Goal: Check status

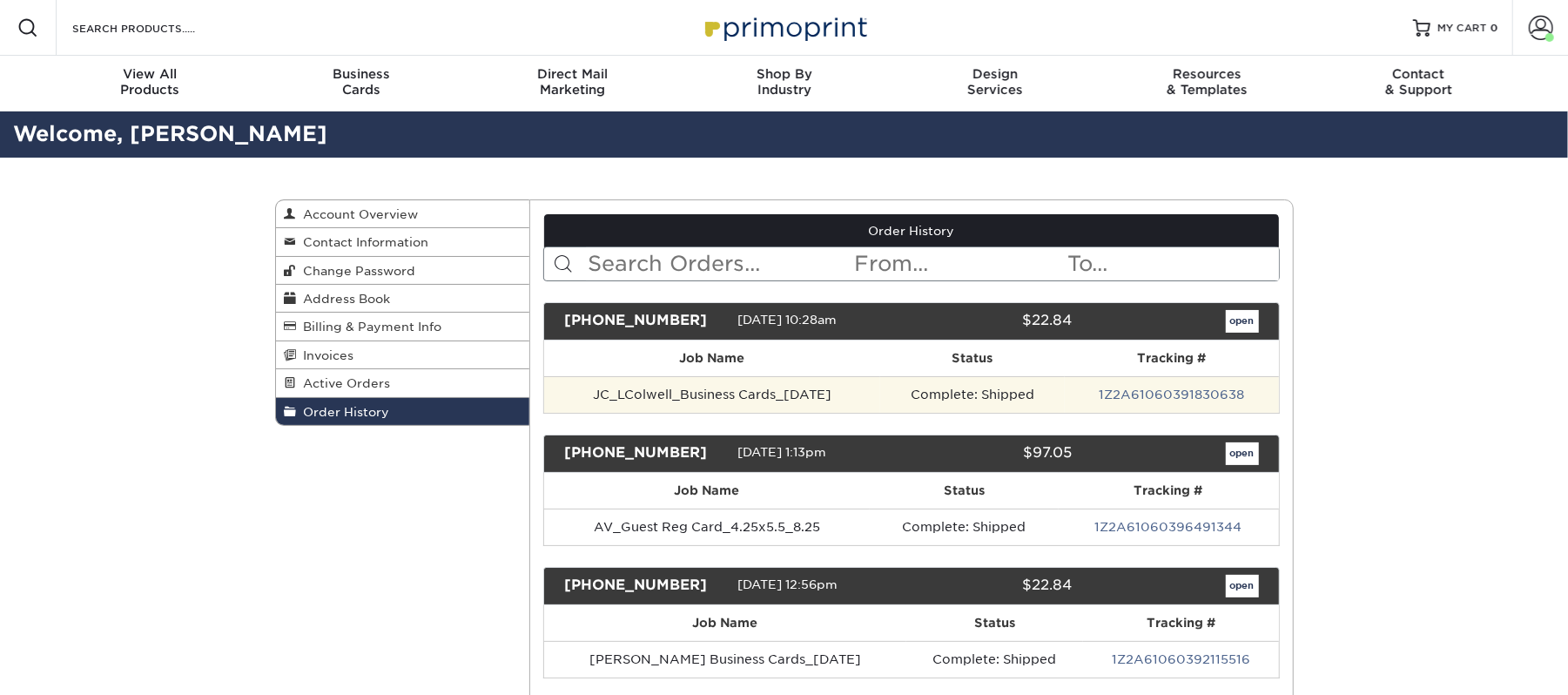
click at [1155, 385] on td "1Z2A61060391830638" at bounding box center [1171, 394] width 213 height 37
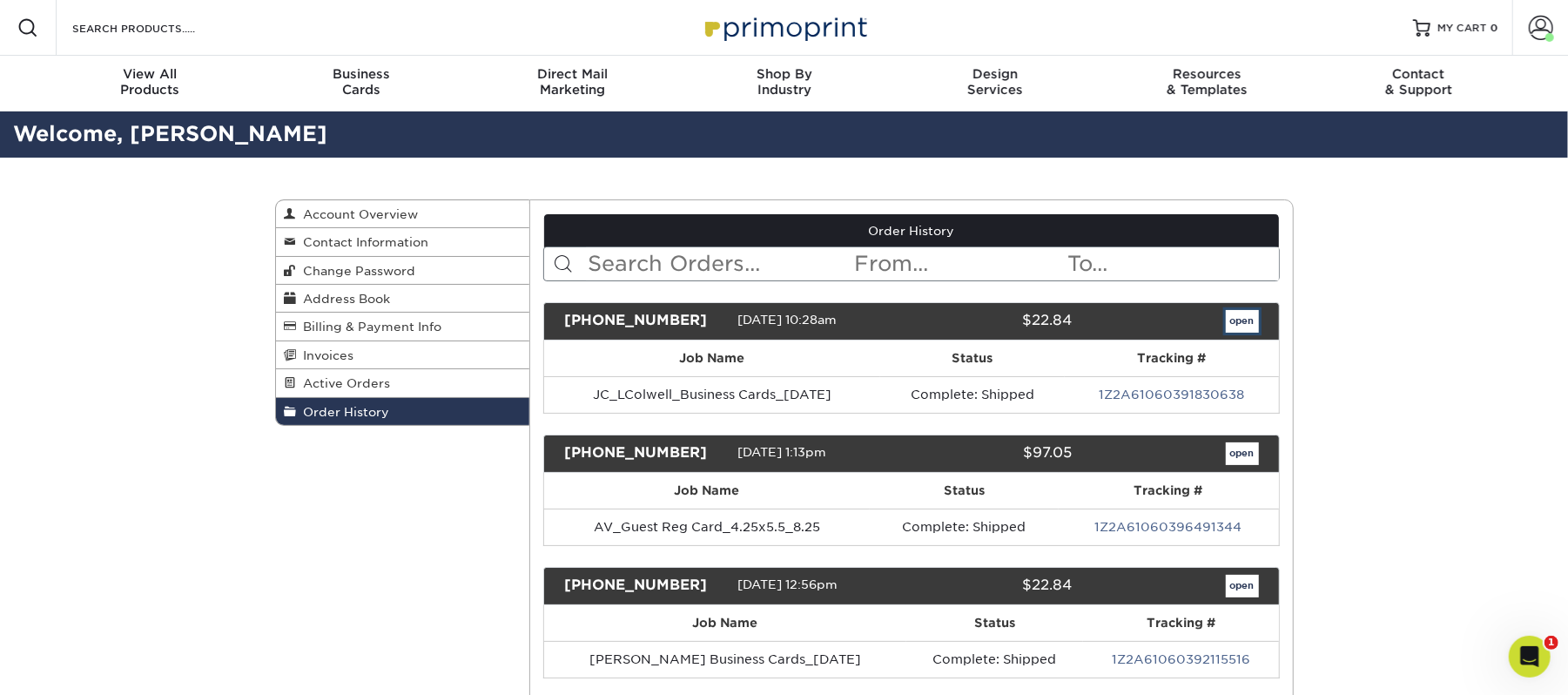
click at [1230, 330] on link "open" at bounding box center [1242, 321] width 33 height 23
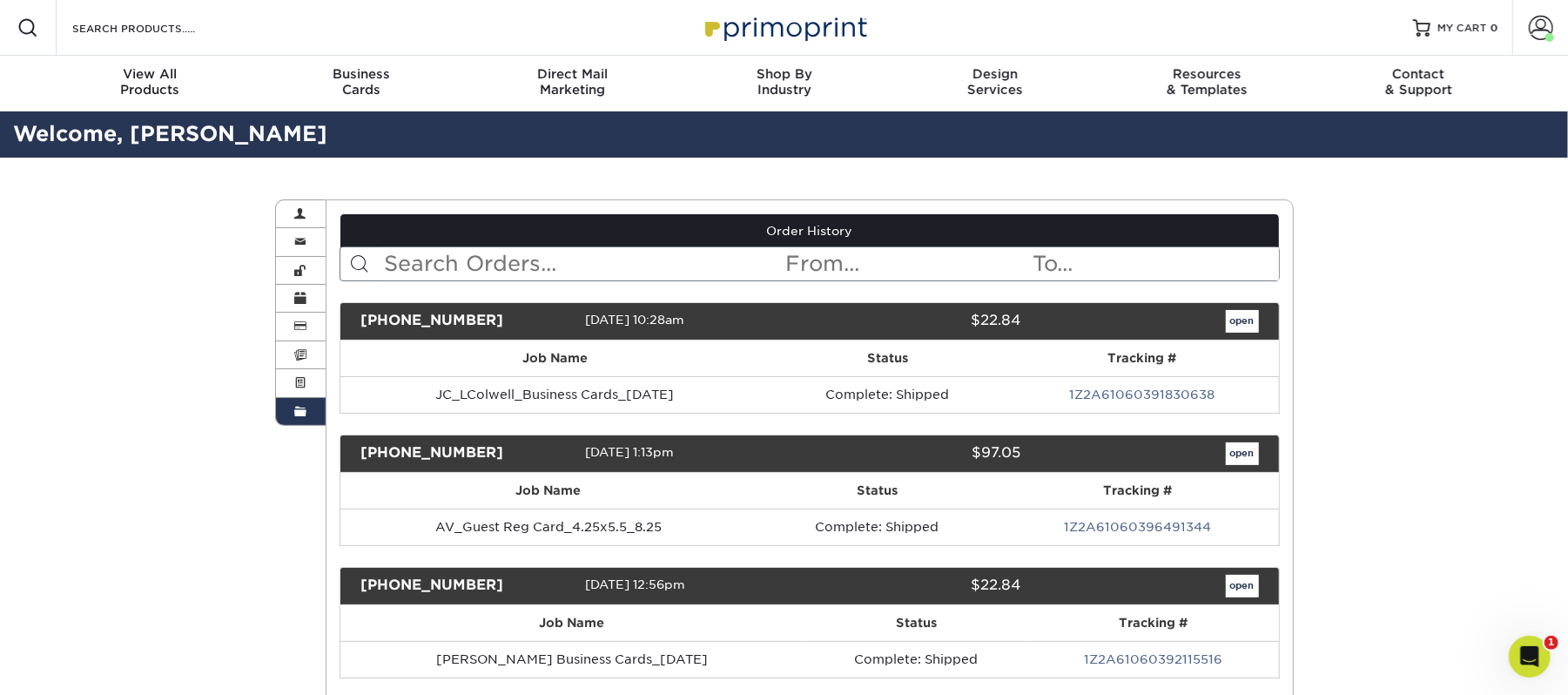
click at [1160, 401] on link "1Z2A61060391830638" at bounding box center [1142, 394] width 146 height 14
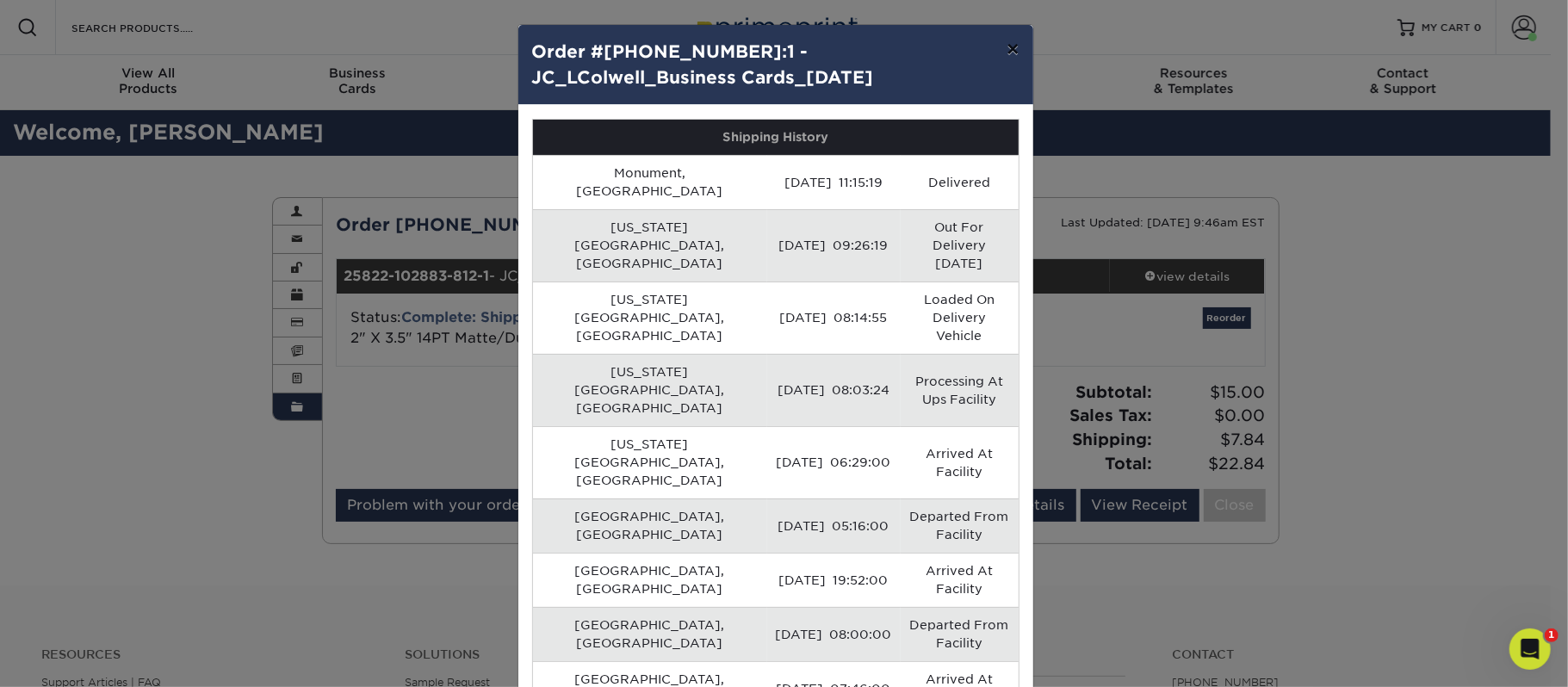
click at [996, 53] on button "×" at bounding box center [1012, 49] width 40 height 48
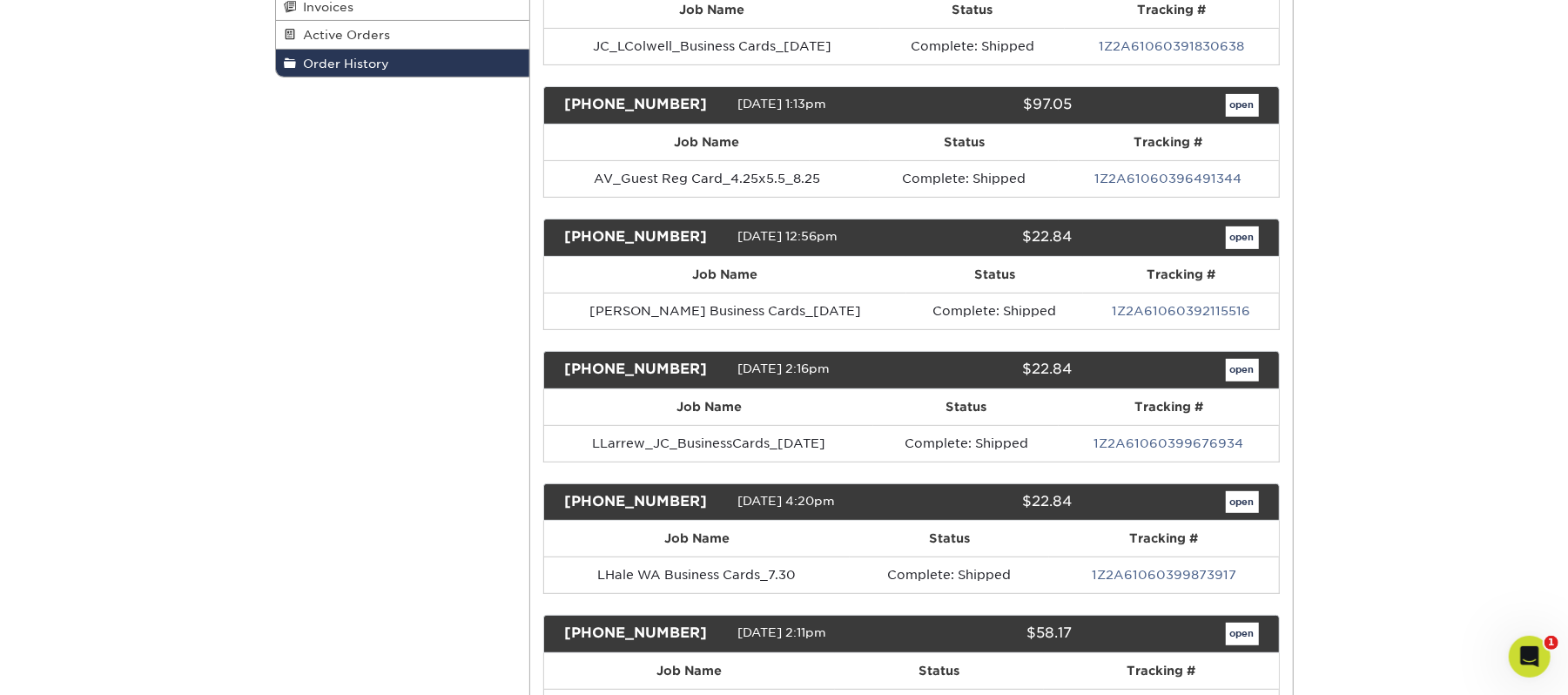
scroll to position [232, 0]
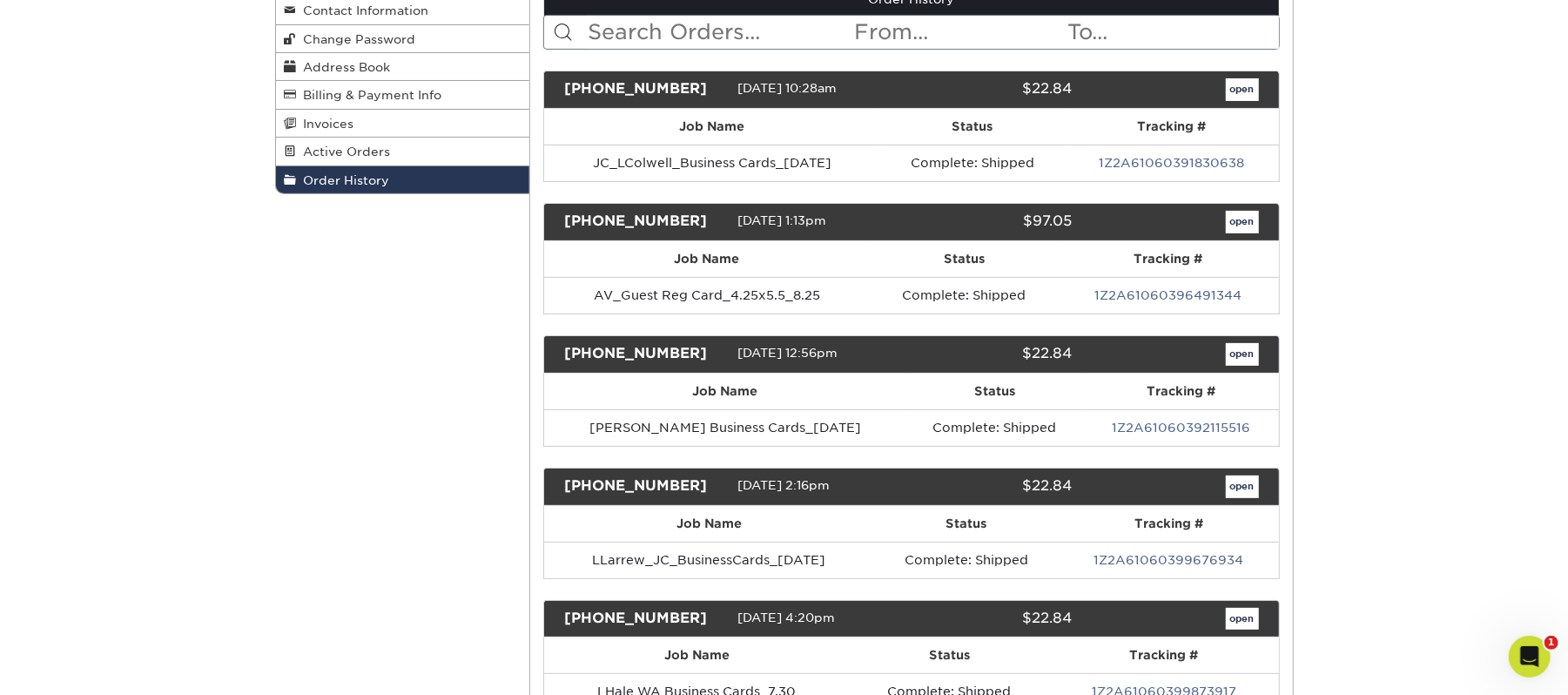
click at [1084, 497] on div "open" at bounding box center [1177, 486] width 186 height 23
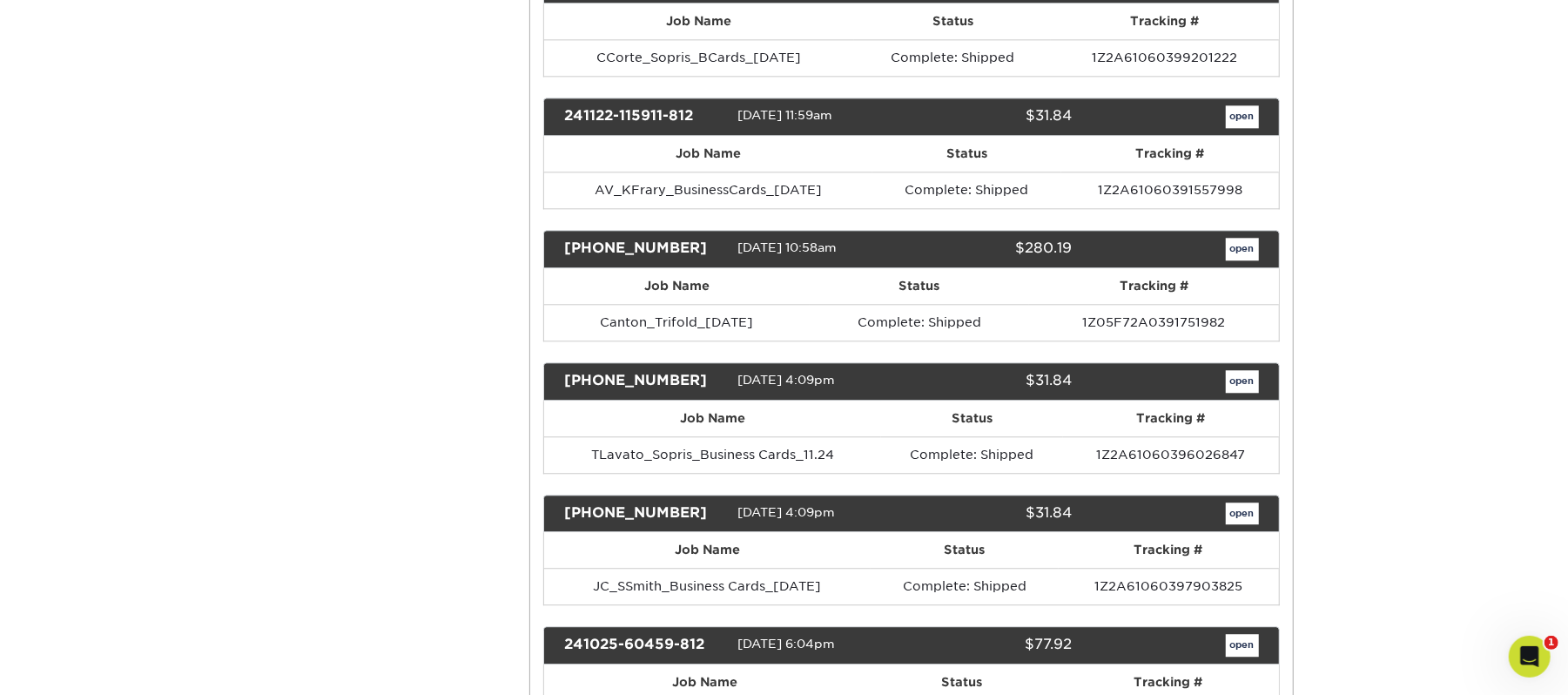
scroll to position [0, 0]
